Goal: Communication & Community: Answer question/provide support

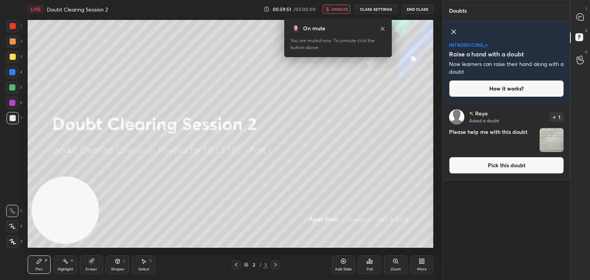
scroll to position [175, 125]
click at [450, 36] on icon at bounding box center [453, 31] width 9 height 9
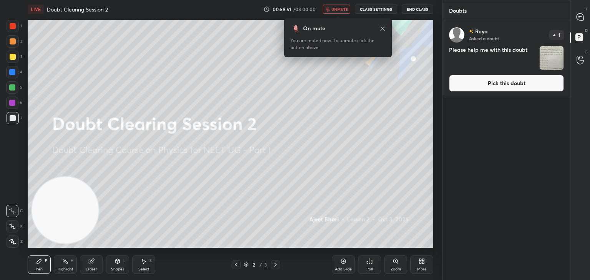
scroll to position [257, 125]
click at [545, 59] on img "grid" at bounding box center [551, 58] width 24 height 24
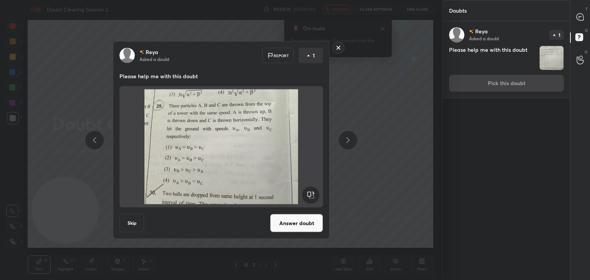
click at [283, 128] on img at bounding box center [221, 146] width 185 height 115
click at [176, 114] on img at bounding box center [221, 146] width 185 height 115
click at [277, 223] on button "Answer doubt" at bounding box center [296, 223] width 53 height 18
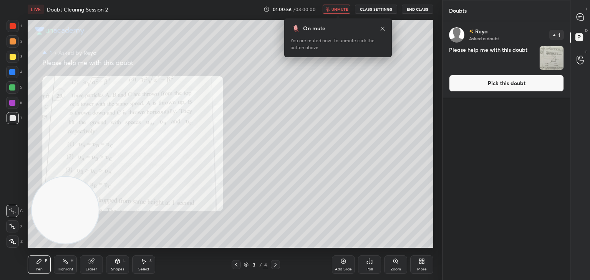
click at [580, 19] on icon at bounding box center [579, 16] width 7 height 7
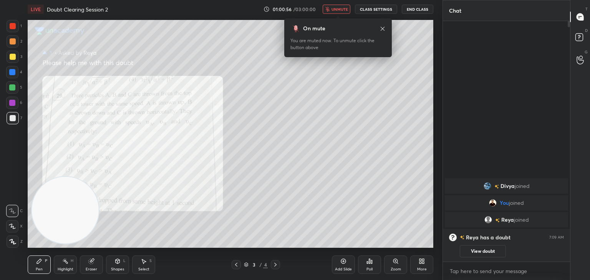
scroll to position [238, 125]
click at [338, 11] on span "unmute" at bounding box center [339, 9] width 17 height 5
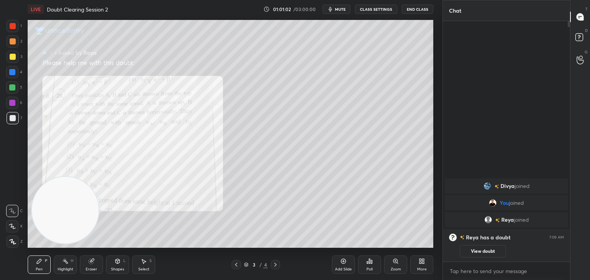
click at [13, 226] on icon at bounding box center [12, 226] width 7 height 5
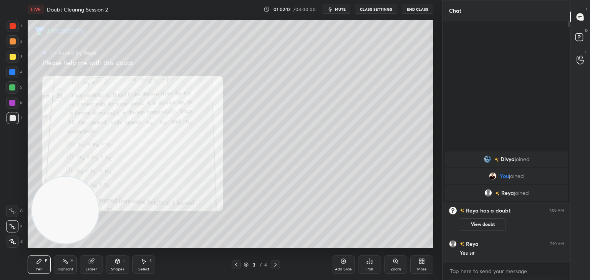
click at [15, 25] on div at bounding box center [13, 26] width 6 height 6
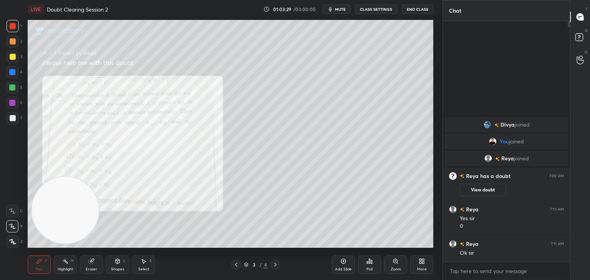
click at [344, 9] on span "mute" at bounding box center [340, 9] width 11 height 5
click at [577, 35] on rect at bounding box center [578, 37] width 7 height 7
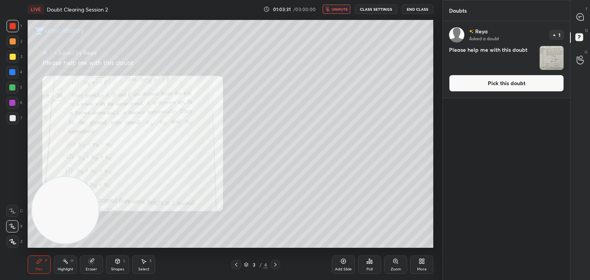
click at [552, 50] on img "grid" at bounding box center [551, 58] width 24 height 24
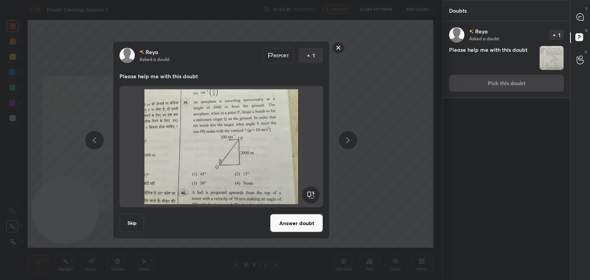
click at [263, 122] on img at bounding box center [221, 146] width 185 height 115
click at [291, 225] on button "Answer doubt" at bounding box center [296, 223] width 53 height 18
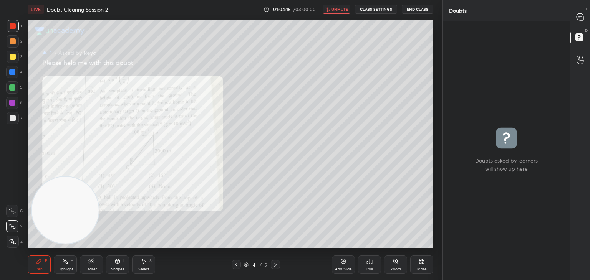
click at [334, 9] on span "unmute" at bounding box center [339, 9] width 17 height 5
click at [584, 21] on div at bounding box center [579, 17] width 15 height 14
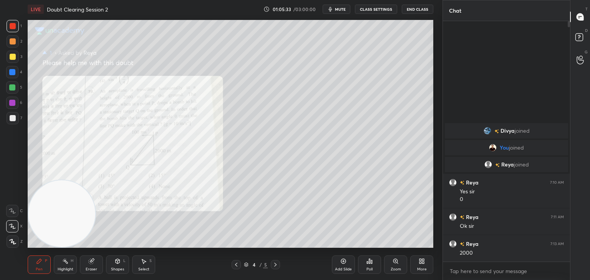
click at [347, 11] on button "mute" at bounding box center [336, 9] width 28 height 9
click at [582, 39] on rect at bounding box center [578, 37] width 7 height 7
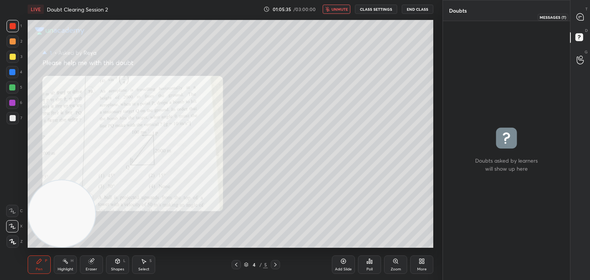
click at [580, 20] on icon at bounding box center [579, 16] width 7 height 7
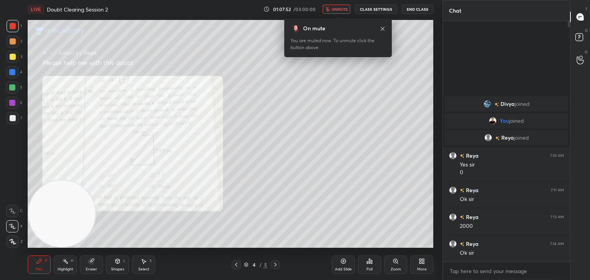
click at [233, 266] on icon at bounding box center [236, 265] width 6 height 6
click at [238, 263] on icon at bounding box center [236, 265] width 6 height 6
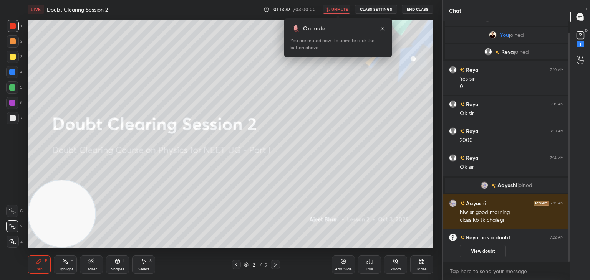
scroll to position [39, 0]
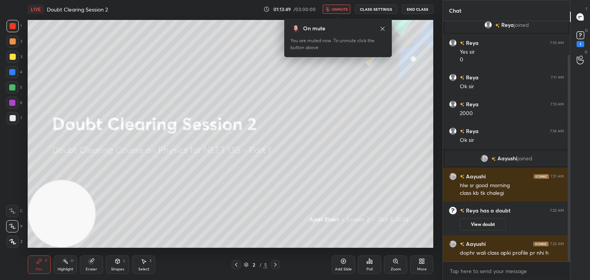
click at [337, 12] on button "unmute" at bounding box center [336, 9] width 28 height 9
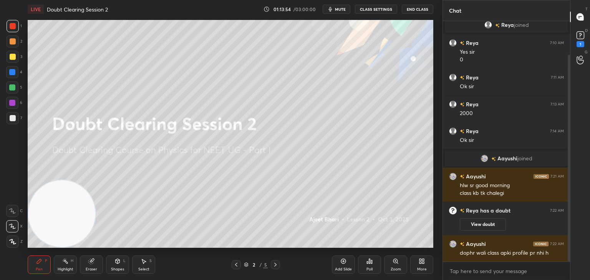
scroll to position [47, 0]
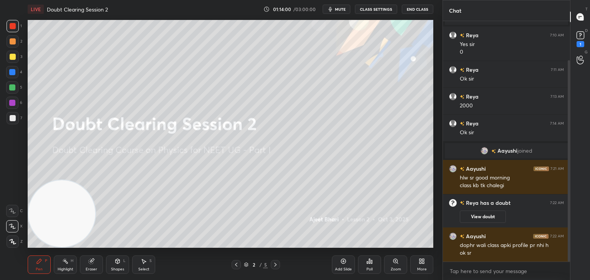
click at [92, 265] on div "Eraser" at bounding box center [91, 265] width 23 height 18
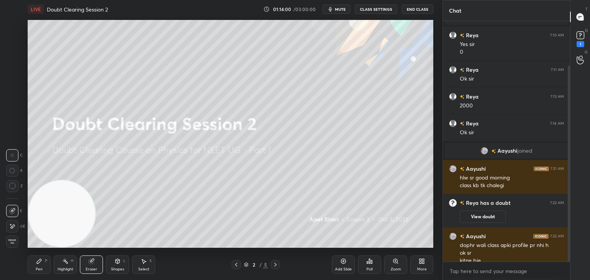
scroll to position [55, 0]
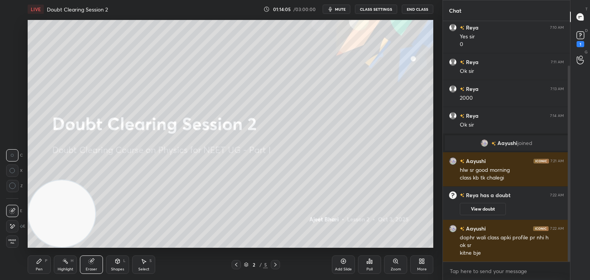
click at [43, 268] on div "Pen P" at bounding box center [39, 265] width 23 height 18
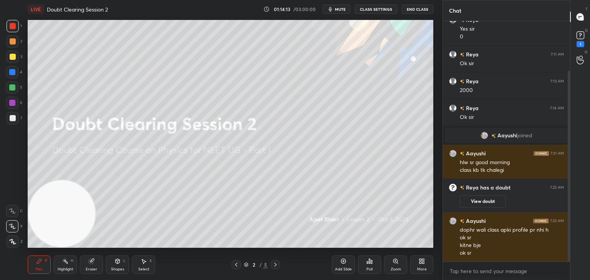
scroll to position [70, 0]
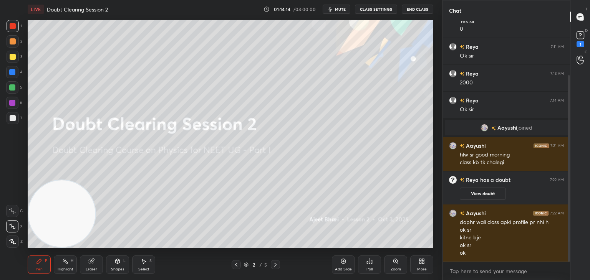
click at [99, 261] on div "Eraser" at bounding box center [91, 265] width 23 height 18
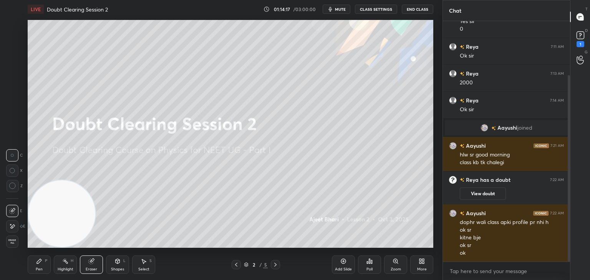
click at [18, 245] on span "Erase all" at bounding box center [13, 241] width 12 height 5
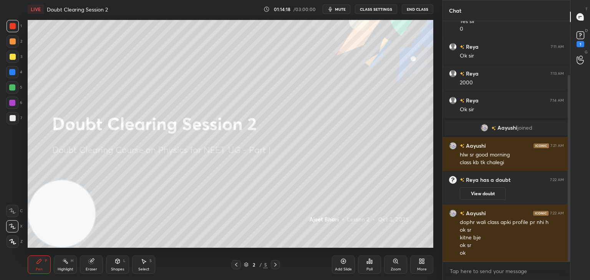
click at [342, 10] on span "mute" at bounding box center [340, 9] width 11 height 5
click at [579, 38] on rect at bounding box center [579, 35] width 7 height 7
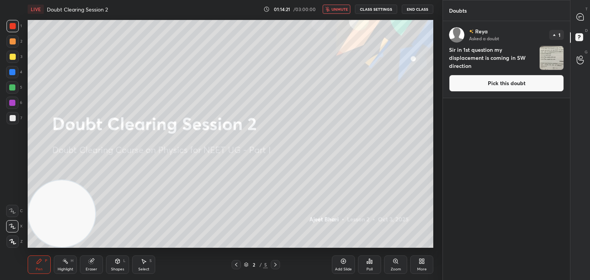
click at [551, 55] on img "grid" at bounding box center [551, 58] width 24 height 24
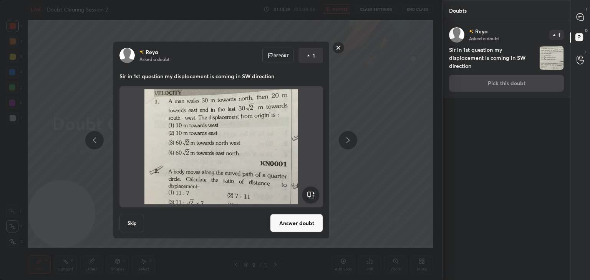
click at [309, 223] on button "Answer doubt" at bounding box center [296, 223] width 53 height 18
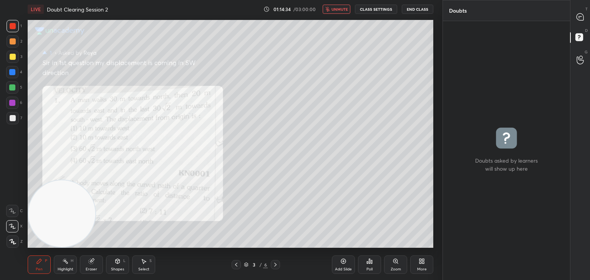
click at [340, 10] on span "unmute" at bounding box center [339, 9] width 17 height 5
click at [579, 19] on icon at bounding box center [579, 16] width 7 height 7
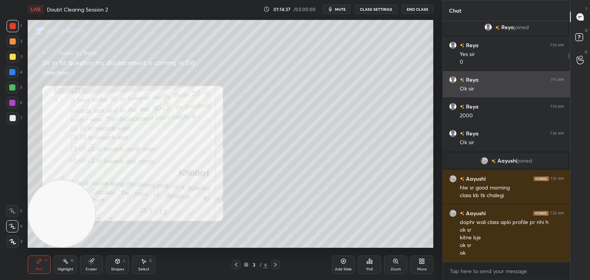
scroll to position [238, 125]
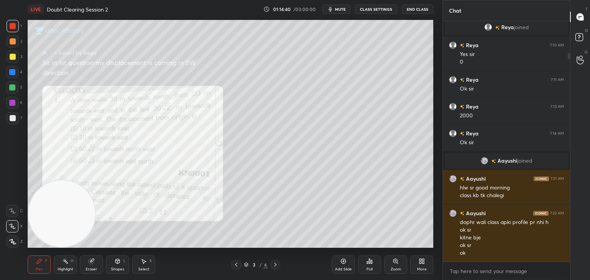
click at [116, 263] on icon at bounding box center [118, 261] width 4 height 5
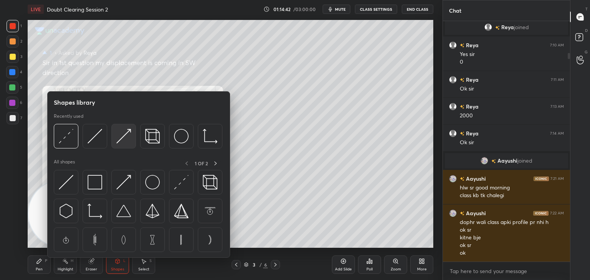
click at [120, 141] on img at bounding box center [123, 136] width 15 height 15
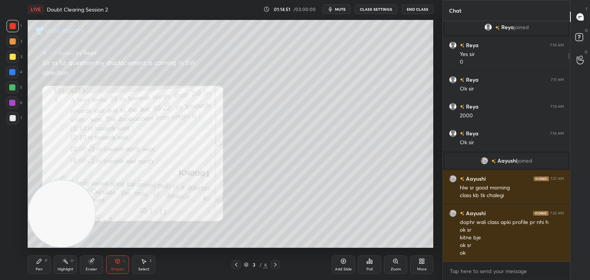
click at [111, 264] on div "Shapes L" at bounding box center [117, 265] width 23 height 18
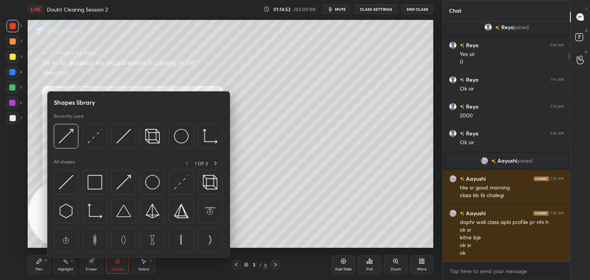
click at [71, 183] on img at bounding box center [66, 182] width 15 height 15
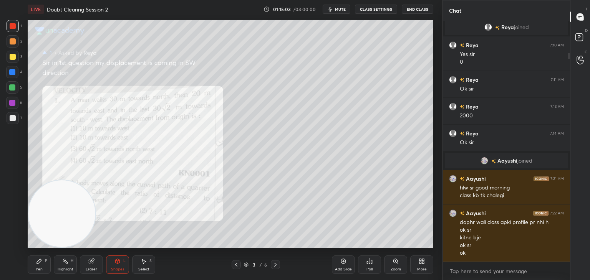
click at [43, 264] on div "Pen P" at bounding box center [39, 265] width 23 height 18
click at [17, 88] on div at bounding box center [12, 87] width 12 height 12
click at [113, 265] on div "Shapes L" at bounding box center [117, 265] width 23 height 18
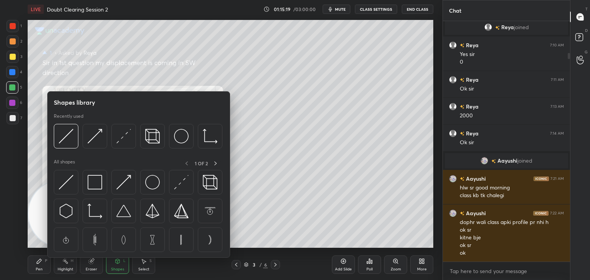
click at [64, 143] on img at bounding box center [66, 136] width 15 height 15
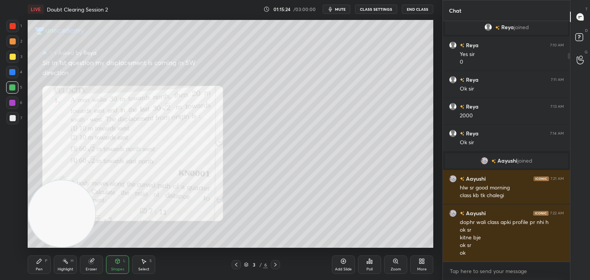
click at [42, 267] on div "Pen P" at bounding box center [39, 265] width 23 height 18
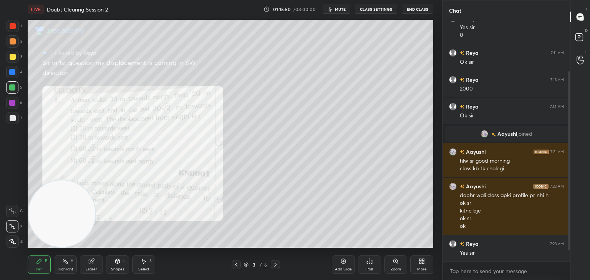
scroll to position [91, 0]
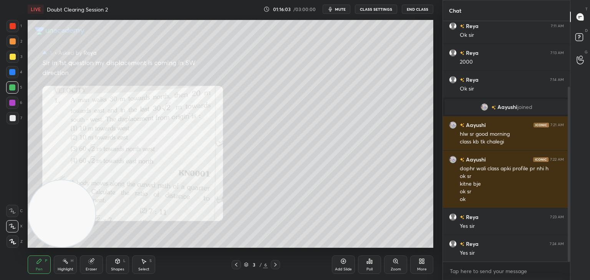
click at [14, 25] on div at bounding box center [13, 26] width 6 height 6
click at [339, 11] on span "mute" at bounding box center [340, 9] width 11 height 5
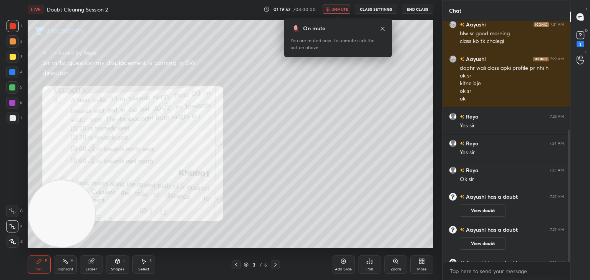
scroll to position [199, 0]
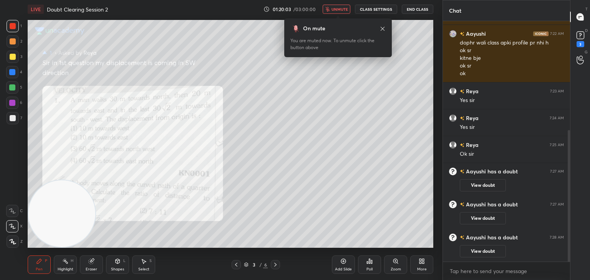
click at [336, 9] on span "unmute" at bounding box center [339, 9] width 17 height 5
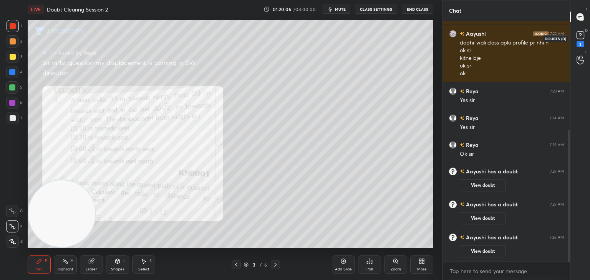
click at [579, 41] on div "3" at bounding box center [580, 44] width 8 height 6
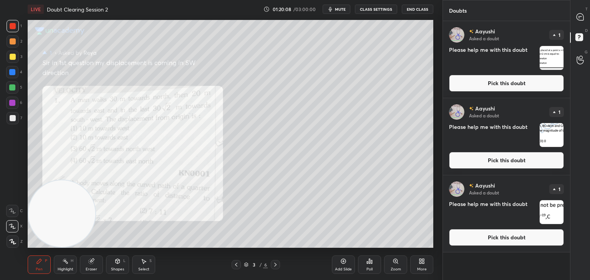
click at [545, 49] on img "grid" at bounding box center [551, 58] width 24 height 24
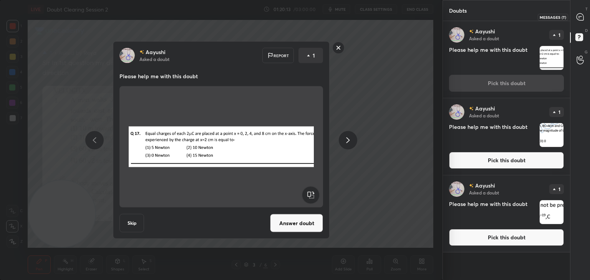
click at [582, 17] on icon at bounding box center [579, 16] width 7 height 7
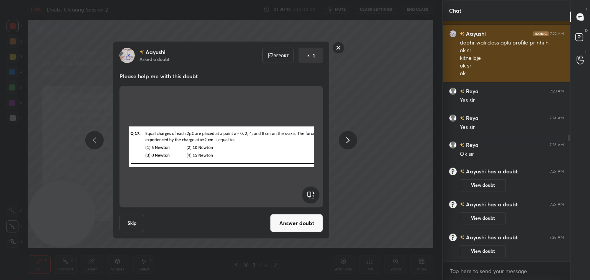
scroll to position [238, 125]
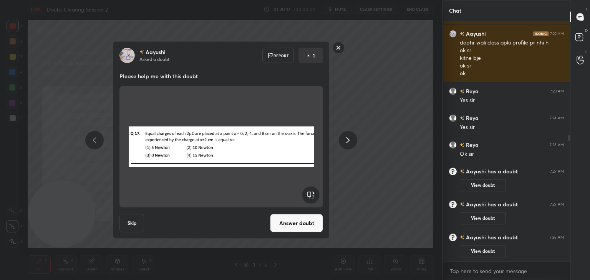
click at [337, 50] on rect at bounding box center [338, 48] width 12 height 12
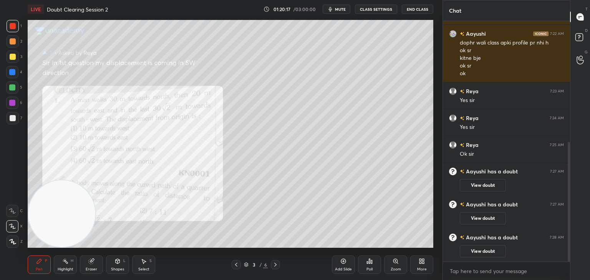
scroll to position [243, 0]
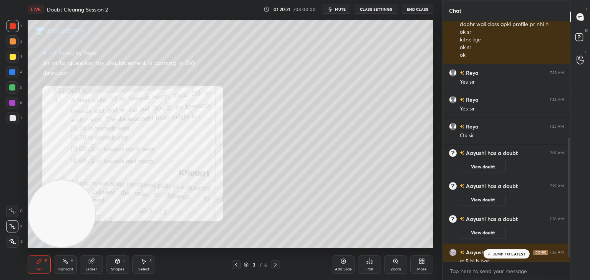
click at [469, 98] on div "[PERSON_NAME] 7:21 AM hlw sr good morning class kb tk chalegi [PERSON_NAME] 7:2…" at bounding box center [506, 141] width 127 height 241
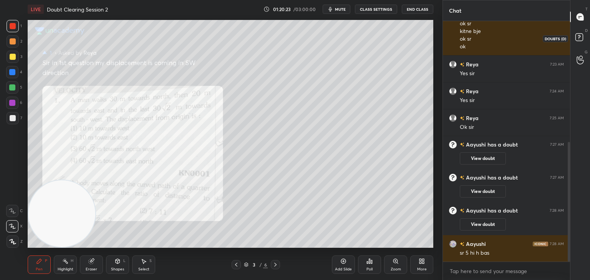
click at [575, 40] on rect at bounding box center [578, 37] width 7 height 7
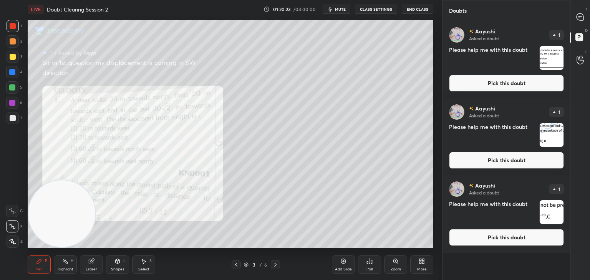
click at [547, 71] on div "[PERSON_NAME] Asked a doubt 1 Please help me with this doubt Pick this doubt" at bounding box center [506, 59] width 127 height 77
click at [342, 16] on div "LIVE Doubt Clearing Session 2 01:20:25 / 03:00:00 mute CLASS SETTINGS End Class" at bounding box center [230, 9] width 405 height 18
click at [342, 10] on span "mute" at bounding box center [340, 9] width 11 height 5
click at [541, 58] on img "grid" at bounding box center [551, 58] width 24 height 24
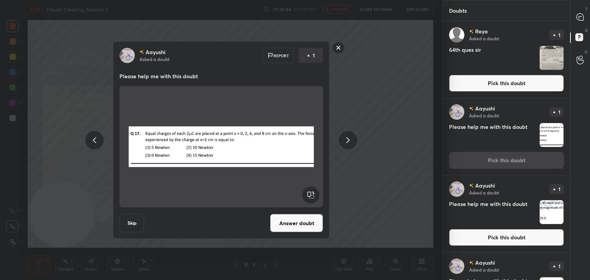
click at [545, 54] on img "grid" at bounding box center [551, 58] width 24 height 24
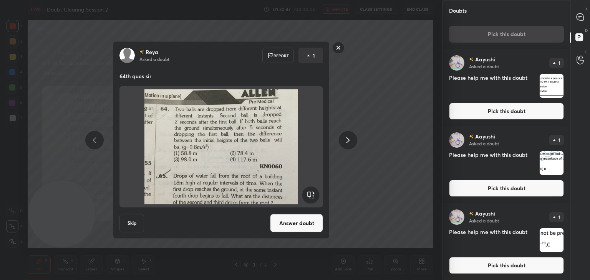
scroll to position [0, 0]
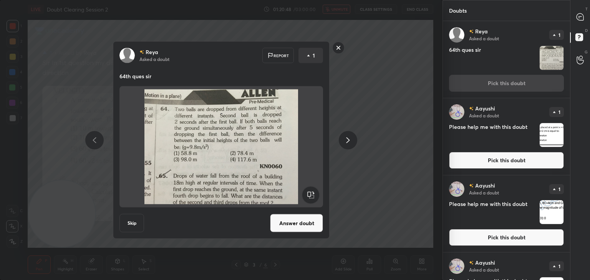
click at [546, 56] on img "grid" at bounding box center [551, 58] width 24 height 24
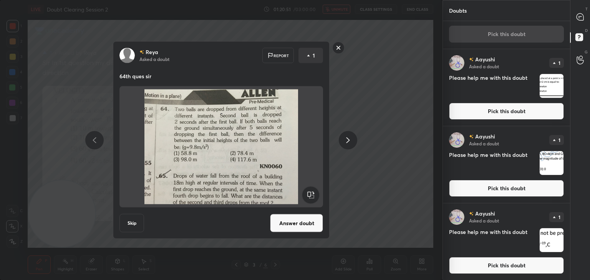
click at [545, 84] on img "grid" at bounding box center [551, 86] width 24 height 24
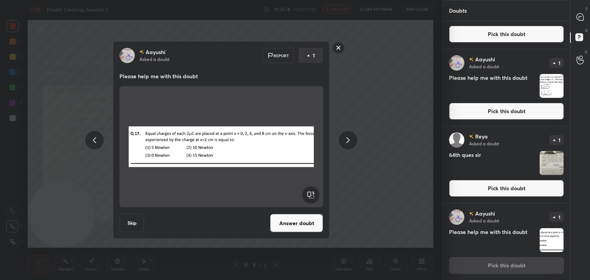
click at [255, 157] on img at bounding box center [221, 146] width 185 height 115
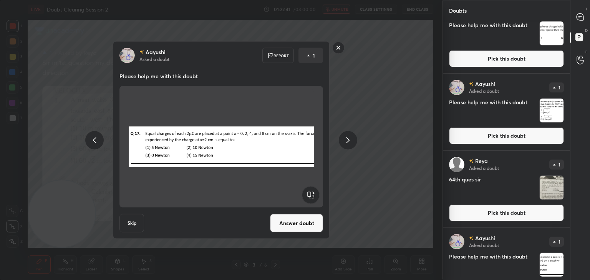
scroll to position [25, 0]
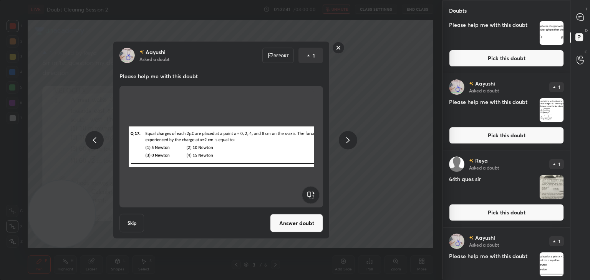
click at [548, 111] on img "grid" at bounding box center [551, 110] width 24 height 24
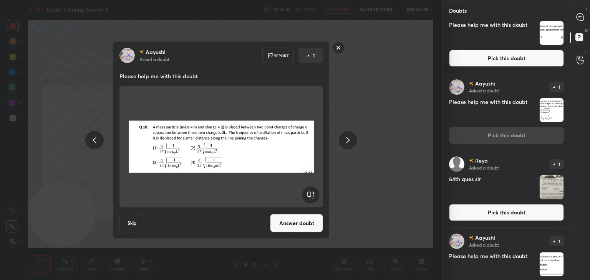
click at [536, 99] on div "Please help me with this doubt" at bounding box center [506, 110] width 115 height 25
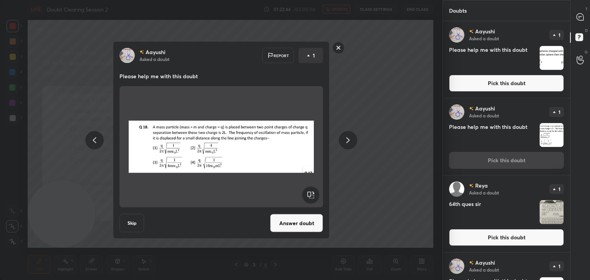
click at [548, 68] on img "grid" at bounding box center [551, 58] width 24 height 24
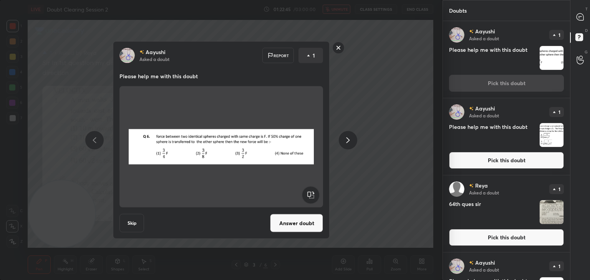
click at [551, 60] on img "grid" at bounding box center [551, 58] width 24 height 24
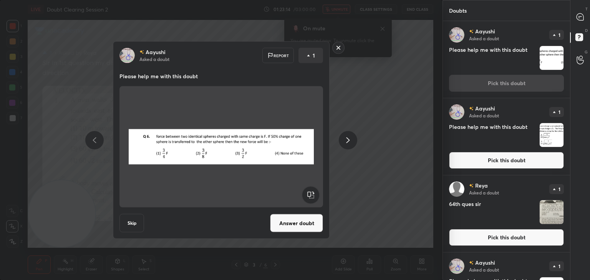
click at [311, 137] on img at bounding box center [221, 146] width 185 height 115
click at [267, 119] on img at bounding box center [221, 146] width 185 height 115
click at [295, 221] on button "Answer doubt" at bounding box center [296, 223] width 53 height 18
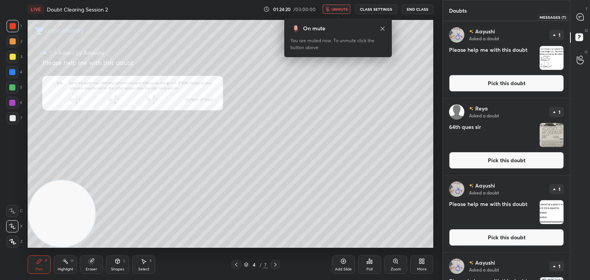
click at [577, 20] on icon at bounding box center [580, 17] width 8 height 8
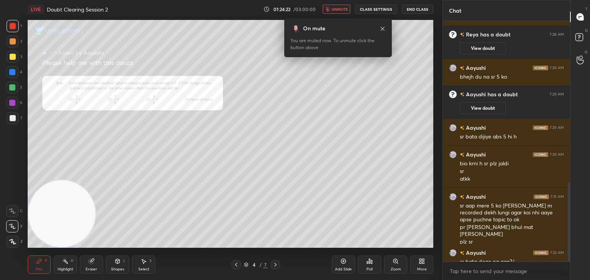
scroll to position [488, 0]
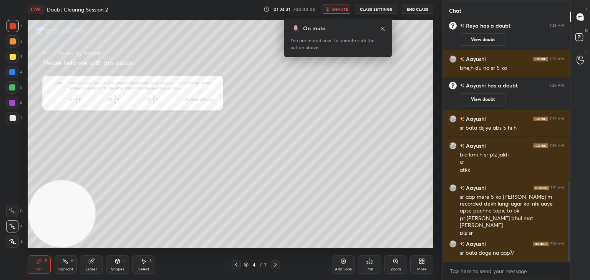
click at [335, 10] on span "unmute" at bounding box center [339, 9] width 17 height 5
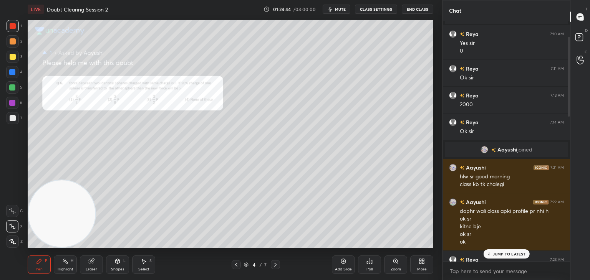
scroll to position [0, 0]
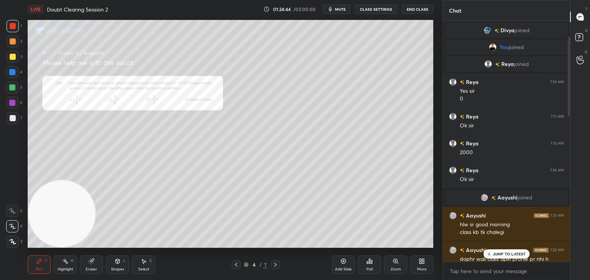
click at [484, 97] on div "[PERSON_NAME] joined You joined [PERSON_NAME] joined Reya 7:10 AM Yes sir 0 Rey…" at bounding box center [506, 141] width 127 height 241
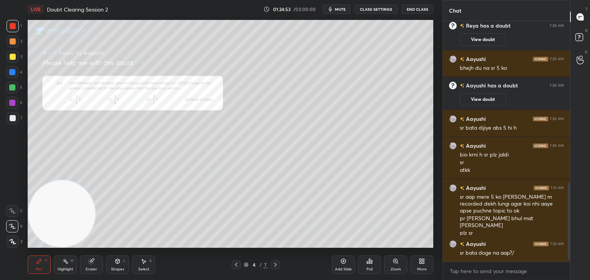
scroll to position [515, 0]
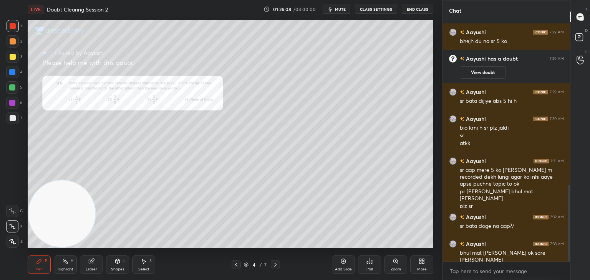
click at [330, 11] on icon "button" at bounding box center [330, 9] width 6 height 6
click at [525, 109] on div "[PERSON_NAME] 7:29 AM sr bata dijiye abs 5 hi h" at bounding box center [506, 96] width 127 height 26
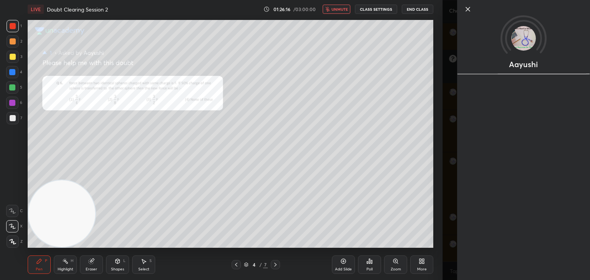
click at [580, 40] on div at bounding box center [523, 22] width 133 height 44
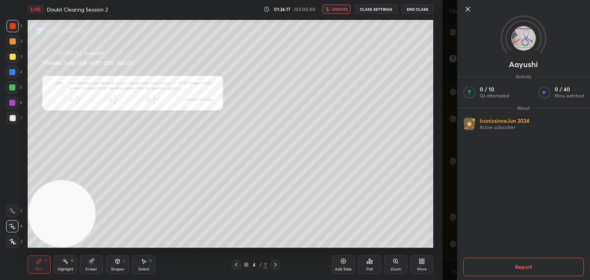
click at [465, 9] on icon at bounding box center [467, 9] width 9 height 9
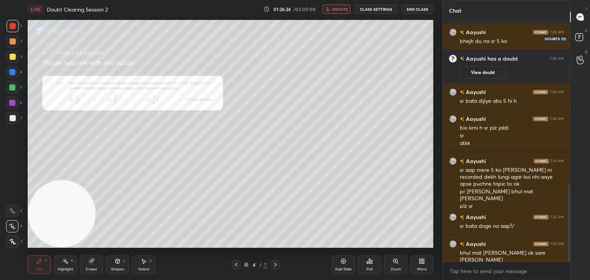
click at [580, 42] on icon at bounding box center [580, 38] width 14 height 14
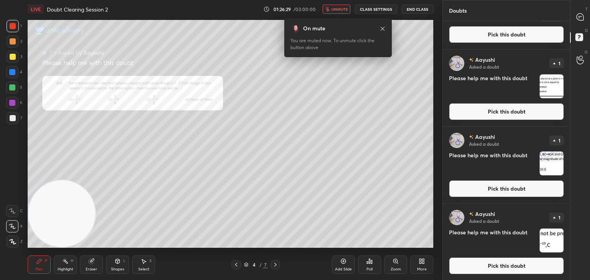
scroll to position [0, 0]
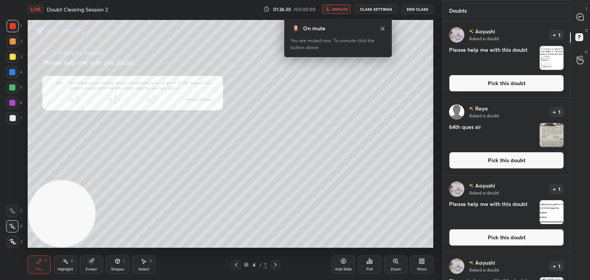
click at [551, 137] on img "grid" at bounding box center [551, 135] width 24 height 24
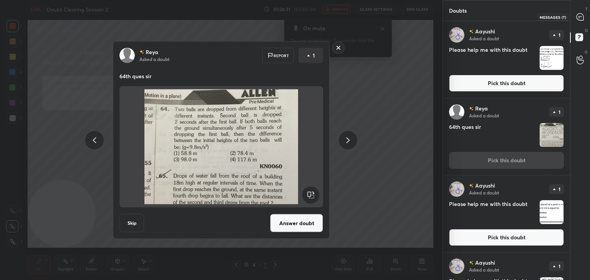
click at [581, 20] on icon at bounding box center [579, 16] width 7 height 7
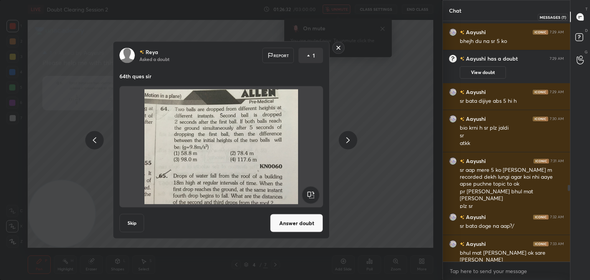
scroll to position [238, 125]
click at [358, 91] on div "[PERSON_NAME] Asked a doubt Report 1 64th ques sir Skip Answer doubt" at bounding box center [221, 140] width 290 height 198
click at [578, 36] on icon at bounding box center [578, 36] width 3 height 3
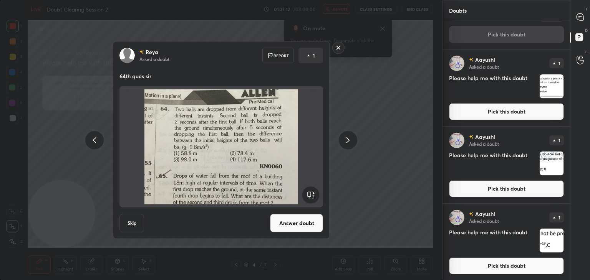
scroll to position [0, 0]
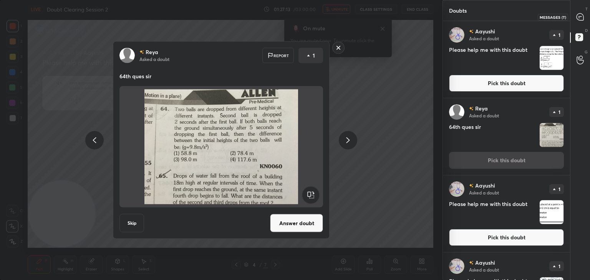
click at [581, 18] on icon at bounding box center [579, 16] width 7 height 7
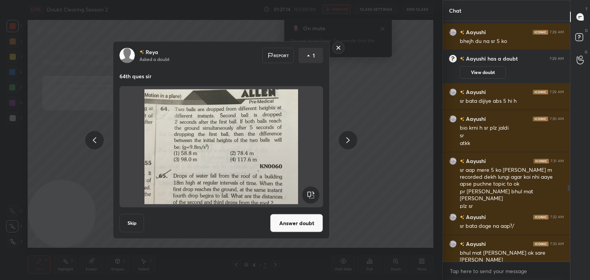
scroll to position [238, 125]
click at [367, 112] on div "[PERSON_NAME] Asked a doubt Report 1 64th ques sir Skip Answer doubt" at bounding box center [221, 140] width 442 height 280
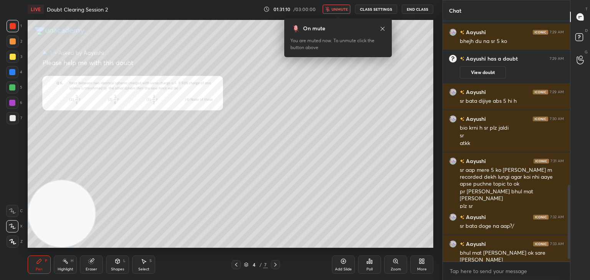
scroll to position [542, 0]
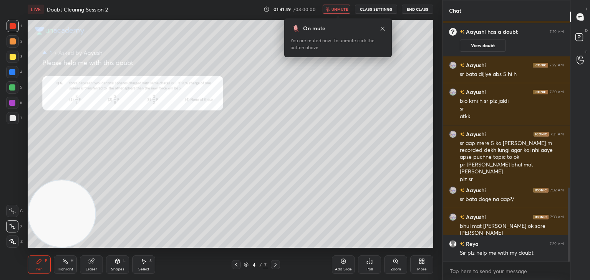
click at [568, 35] on div at bounding box center [567, 141] width 5 height 241
click at [569, 39] on div at bounding box center [567, 141] width 5 height 241
click at [581, 42] on icon at bounding box center [580, 38] width 14 height 14
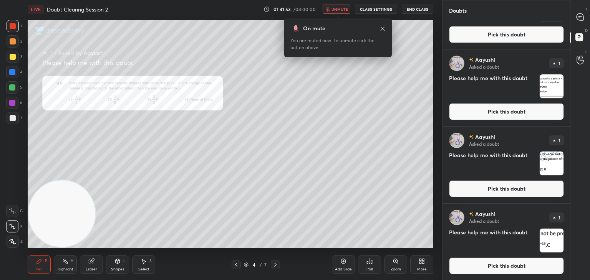
scroll to position [0, 0]
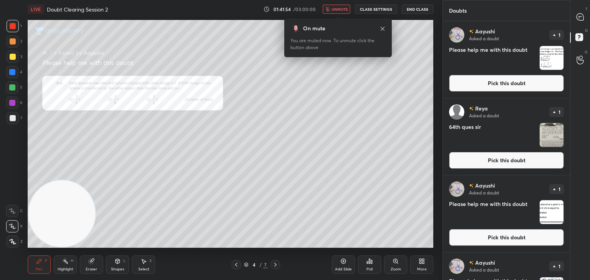
click at [548, 139] on img "grid" at bounding box center [551, 135] width 24 height 24
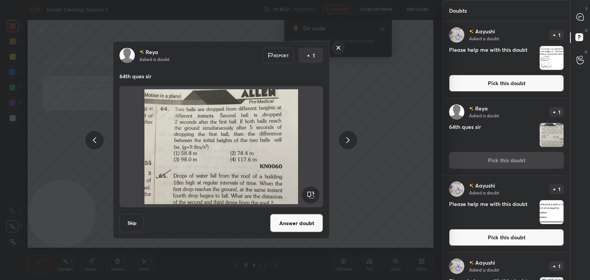
click at [308, 225] on button "Answer doubt" at bounding box center [296, 223] width 53 height 18
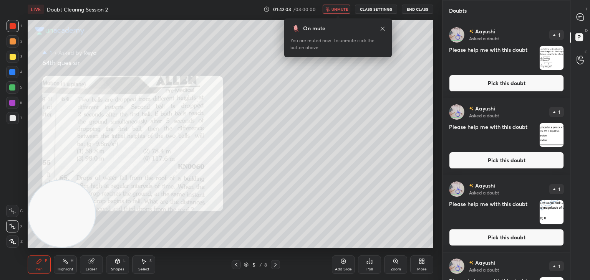
click at [341, 12] on button "unmute" at bounding box center [336, 9] width 28 height 9
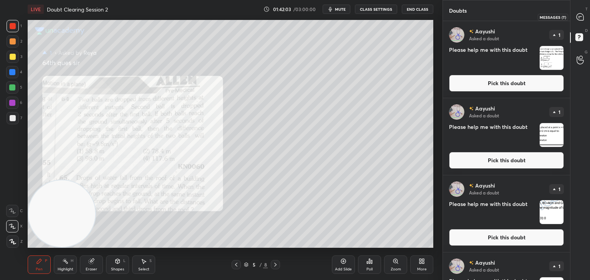
click at [578, 21] on icon at bounding box center [580, 17] width 8 height 8
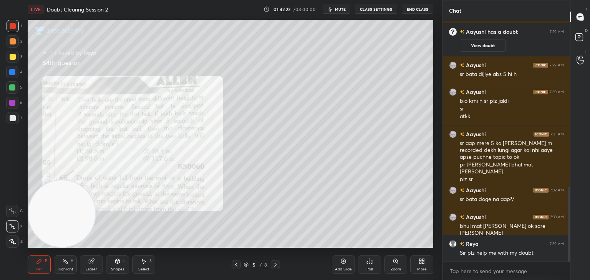
scroll to position [536, 0]
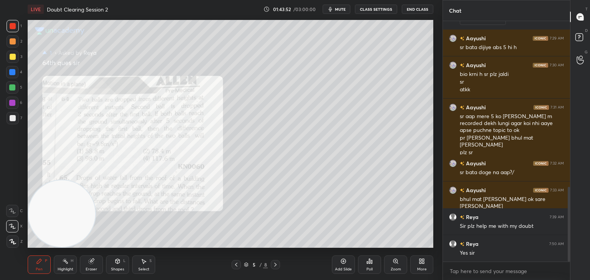
click at [336, 8] on span "mute" at bounding box center [340, 9] width 11 height 5
click at [235, 265] on icon at bounding box center [236, 265] width 6 height 6
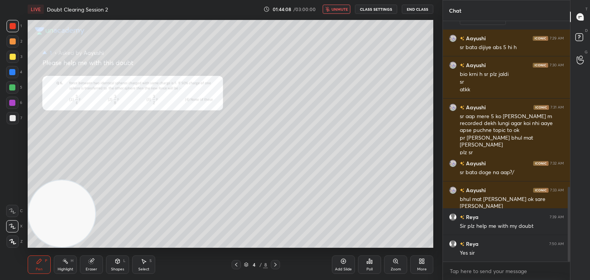
click at [239, 265] on div at bounding box center [235, 264] width 9 height 9
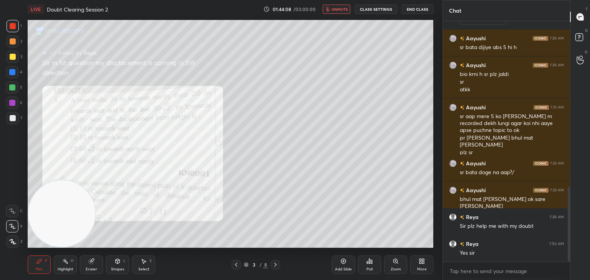
click at [237, 265] on icon at bounding box center [236, 265] width 6 height 6
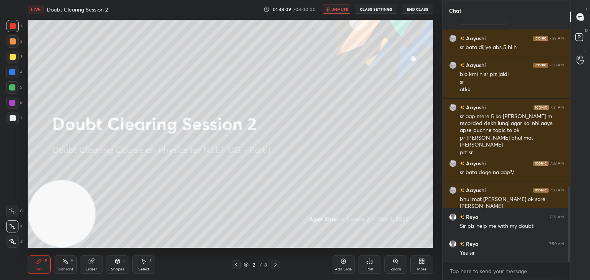
click at [238, 266] on icon at bounding box center [236, 265] width 6 height 6
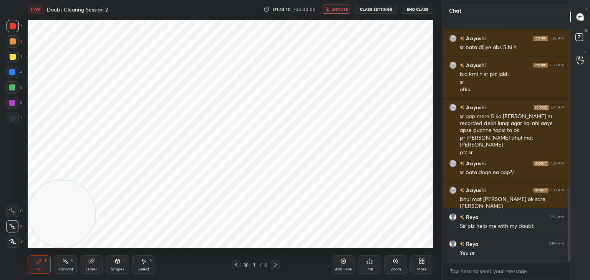
click at [277, 266] on icon at bounding box center [275, 265] width 6 height 6
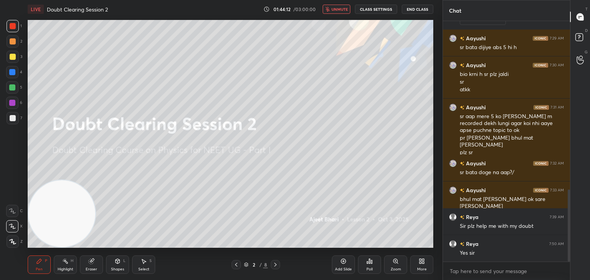
scroll to position [563, 0]
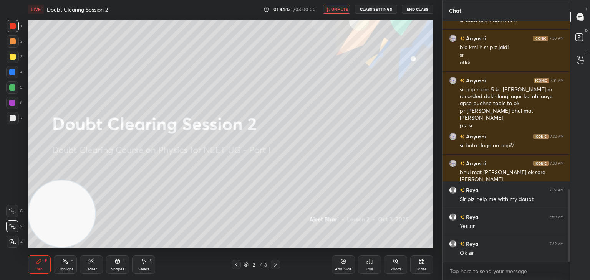
click at [9, 123] on div at bounding box center [13, 118] width 12 height 12
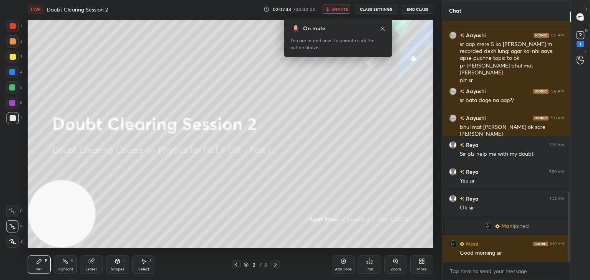
scroll to position [616, 0]
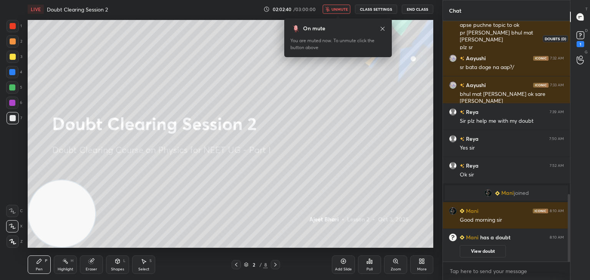
click at [579, 36] on icon at bounding box center [580, 34] width 3 height 3
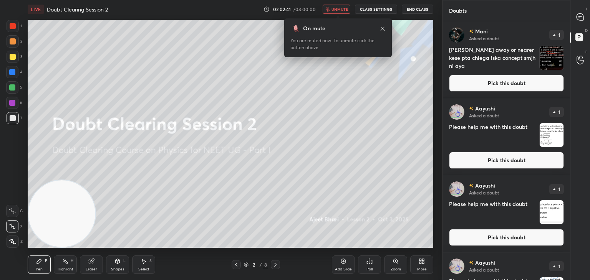
click at [551, 59] on img "grid" at bounding box center [551, 58] width 24 height 24
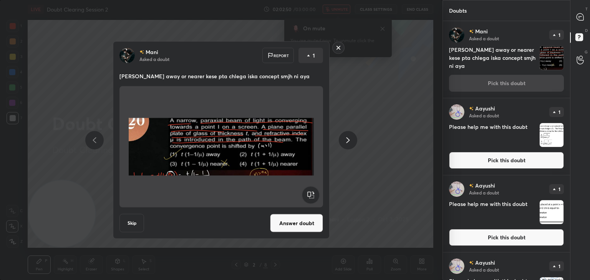
click at [264, 121] on img at bounding box center [221, 146] width 185 height 115
click at [291, 219] on button "Answer doubt" at bounding box center [296, 223] width 53 height 18
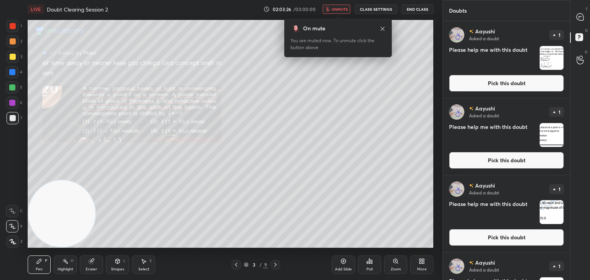
click at [342, 8] on span "unmute" at bounding box center [339, 9] width 17 height 5
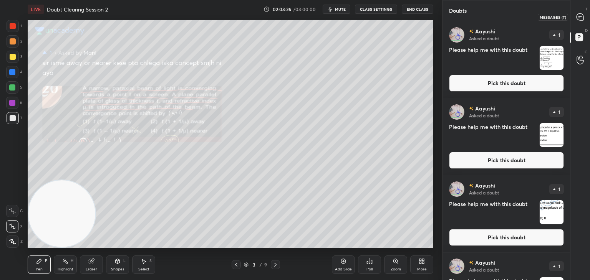
click at [579, 18] on icon at bounding box center [578, 18] width 1 height 0
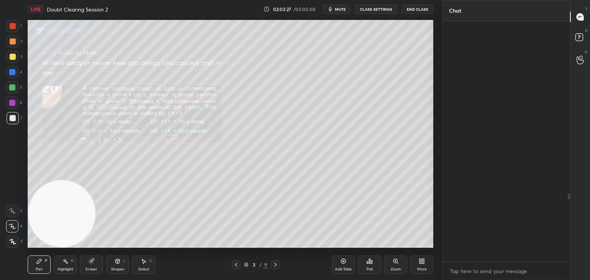
scroll to position [238, 125]
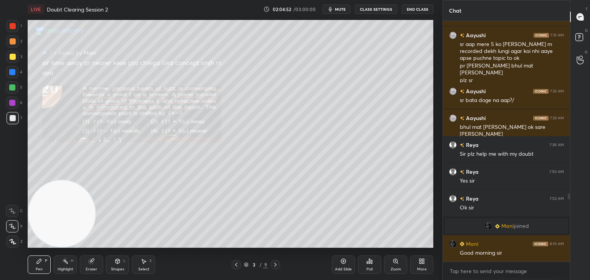
click at [332, 7] on icon "button" at bounding box center [330, 9] width 6 height 6
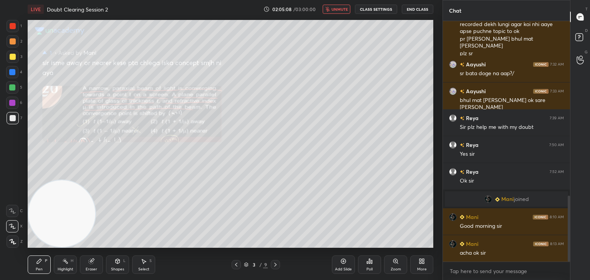
click at [237, 265] on icon at bounding box center [236, 265] width 6 height 6
